Goal: Task Accomplishment & Management: Use online tool/utility

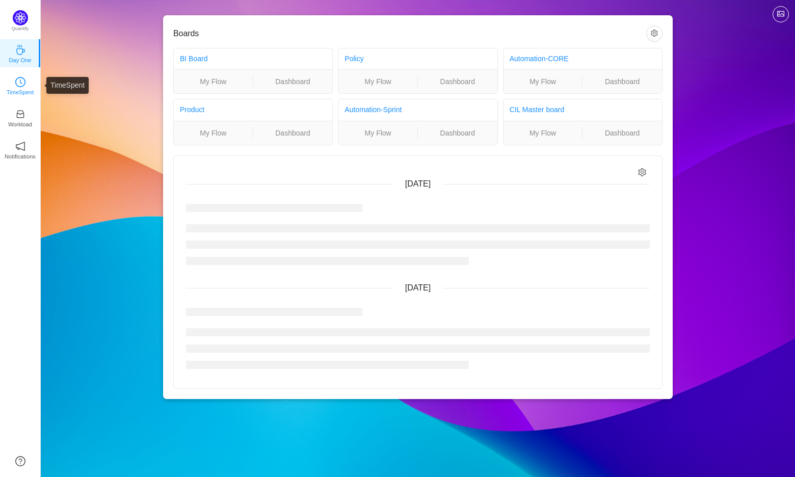
click at [21, 90] on p "TimeSpent" at bounding box center [21, 92] width 28 height 9
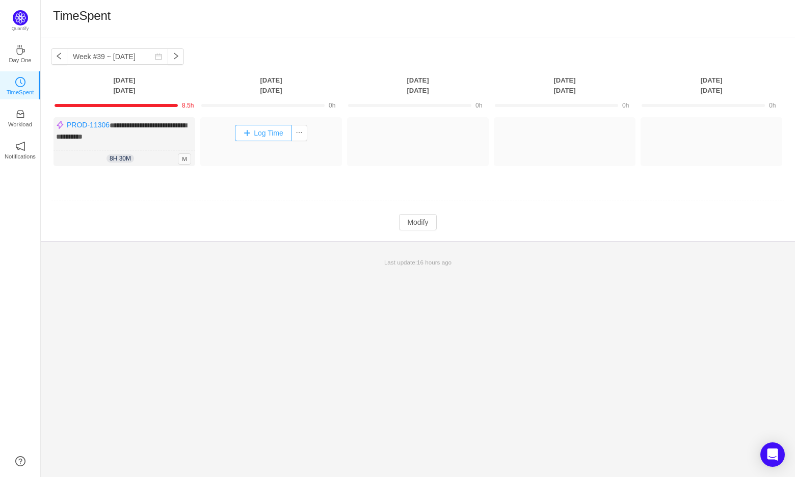
click at [271, 138] on button "Log Time" at bounding box center [263, 133] width 57 height 16
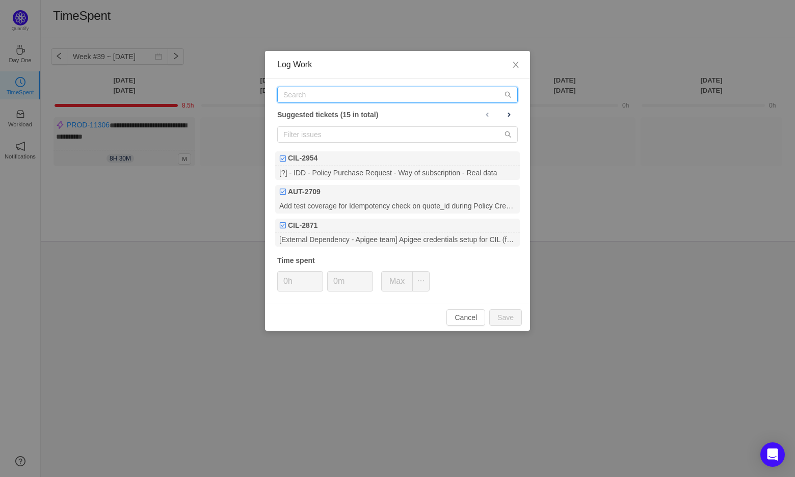
click at [378, 92] on input "text" at bounding box center [397, 95] width 240 height 16
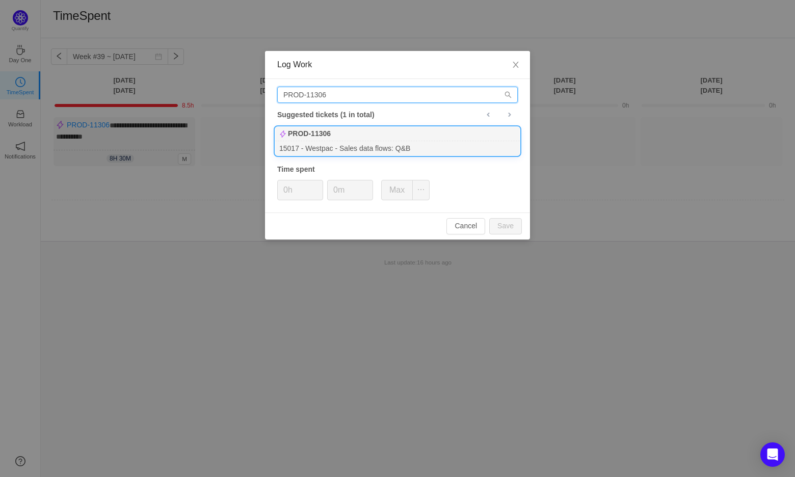
type input "PROD-11306"
click at [441, 138] on div "PROD-11306" at bounding box center [397, 134] width 245 height 14
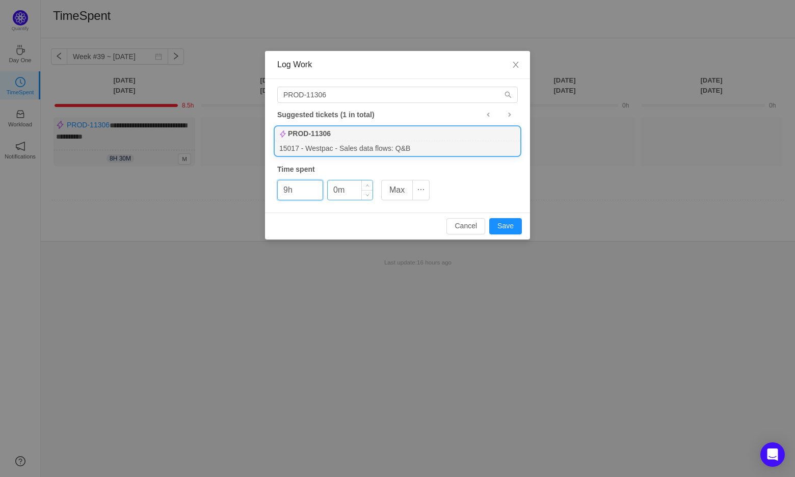
type input "9h"
click at [348, 188] on input "0m" at bounding box center [350, 189] width 45 height 19
click at [333, 190] on input "0m" at bounding box center [350, 189] width 45 height 19
type input "40m"
click at [518, 227] on button "Save" at bounding box center [505, 226] width 33 height 16
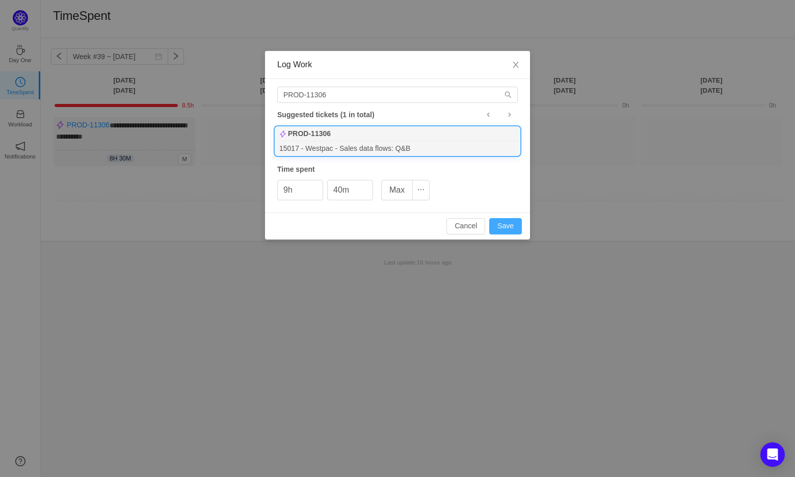
type input "0h"
type input "0m"
